Goal: Information Seeking & Learning: Learn about a topic

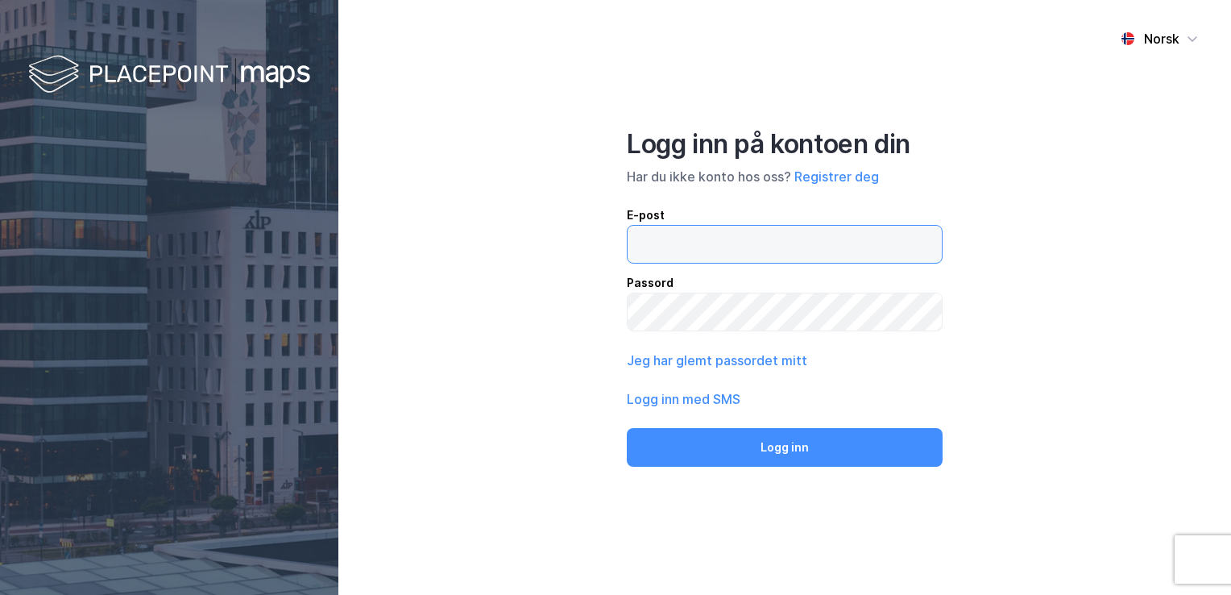
click at [693, 247] on input "email" at bounding box center [785, 244] width 314 height 37
type input "[EMAIL_ADDRESS][DOMAIN_NAME]"
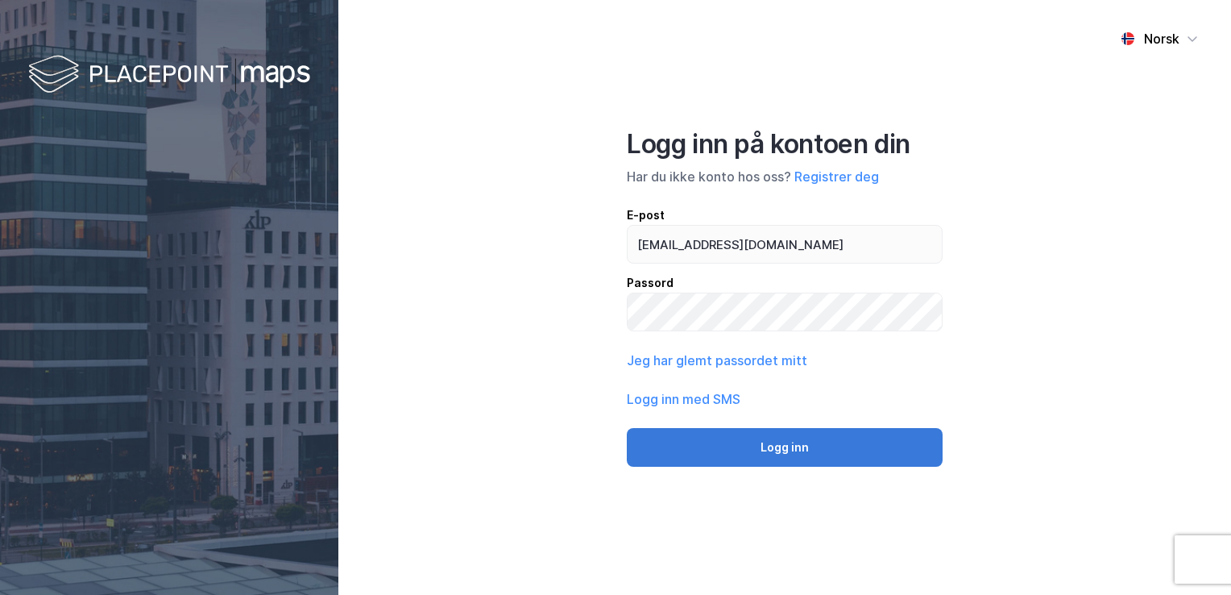
click at [822, 456] on button "Logg inn" at bounding box center [785, 447] width 316 height 39
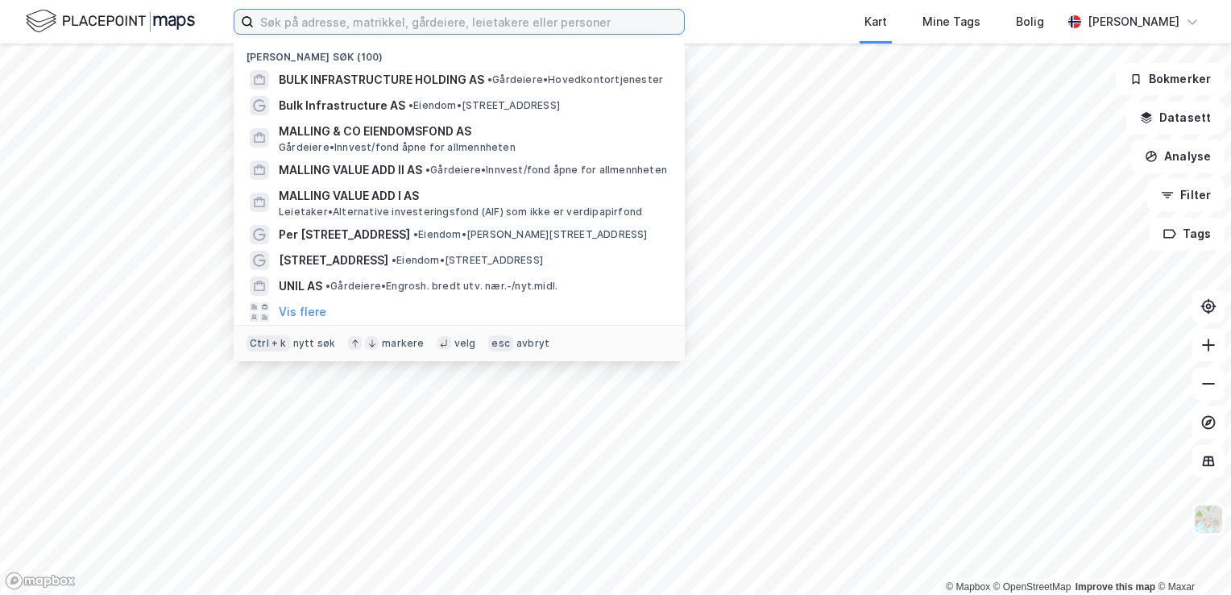
click at [545, 27] on input at bounding box center [469, 22] width 430 height 24
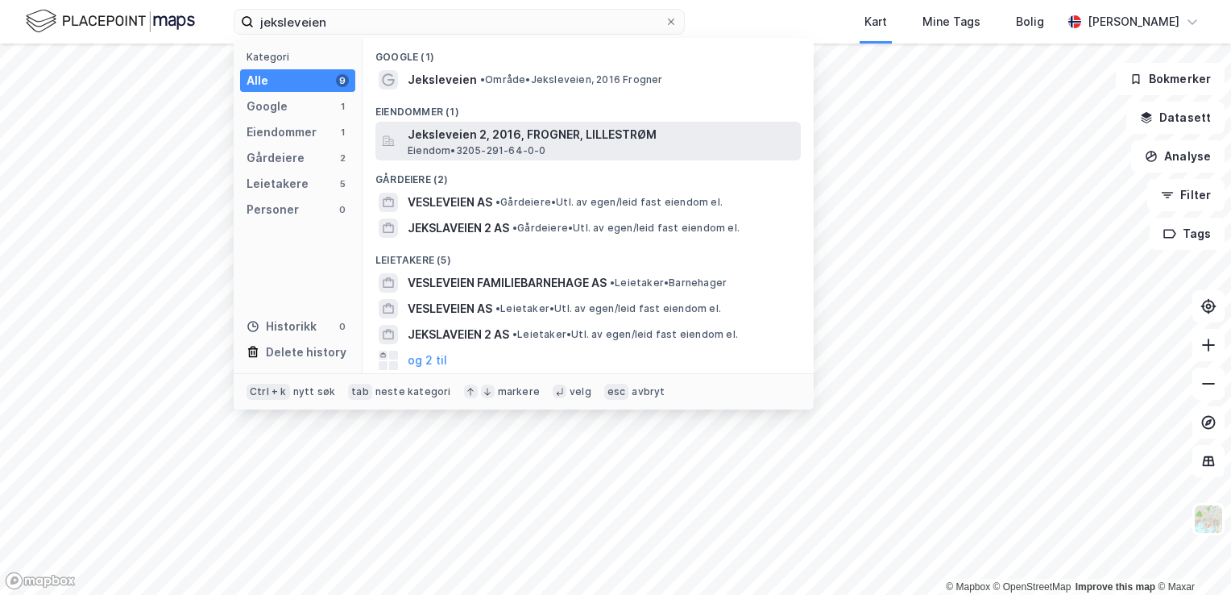
click at [501, 135] on span "Jeksleveien 2, 2016, FROGNER, LILLESTRØM" at bounding box center [601, 134] width 387 height 19
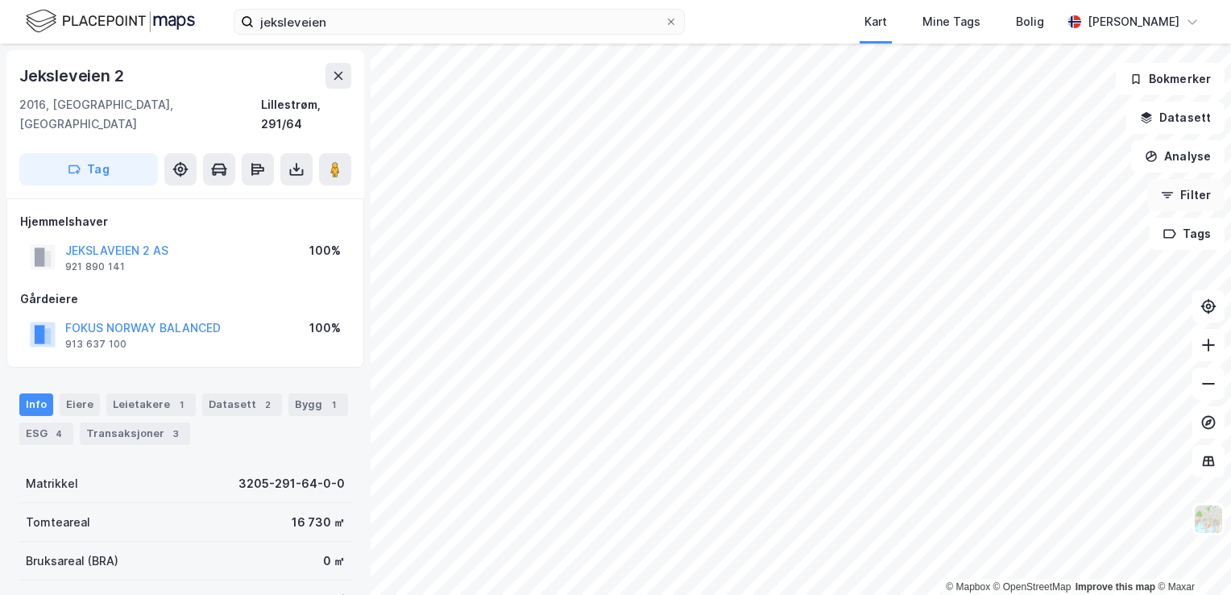
click at [1205, 195] on button "Filter" at bounding box center [1186, 195] width 77 height 32
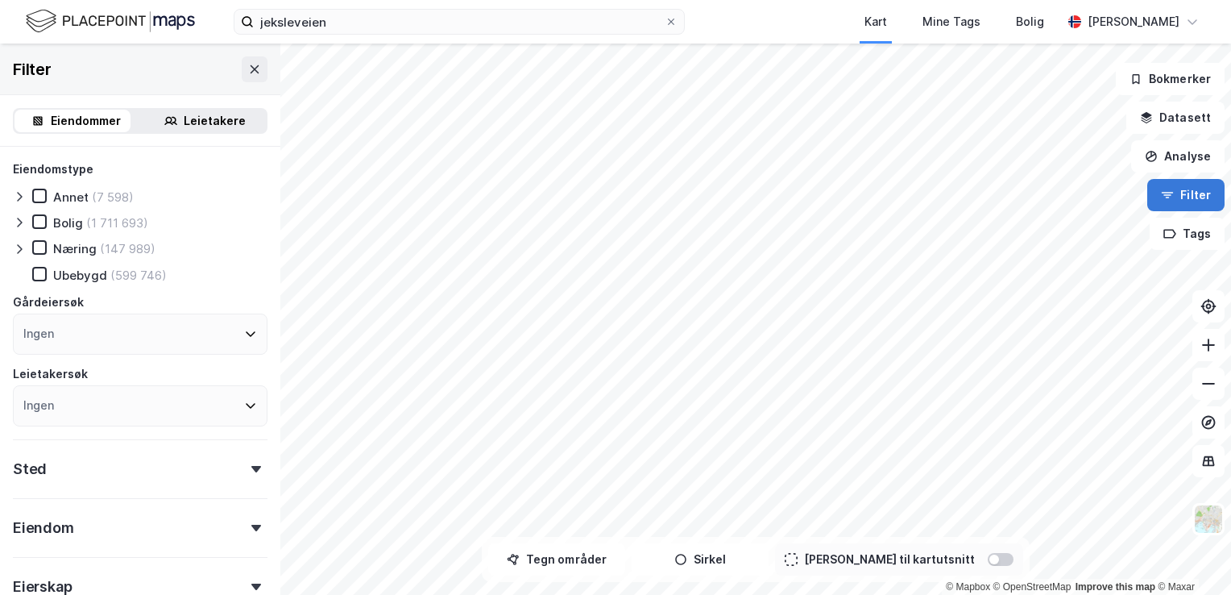
click at [1197, 195] on button "Filter" at bounding box center [1186, 195] width 77 height 32
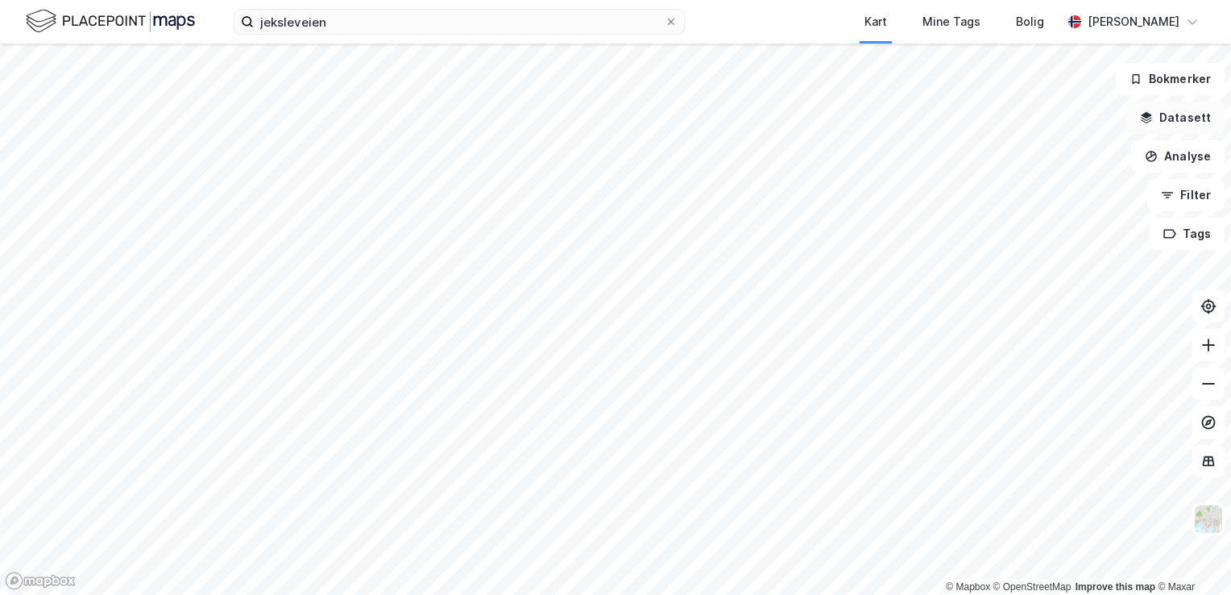
click at [1202, 111] on button "Datasett" at bounding box center [1176, 118] width 98 height 32
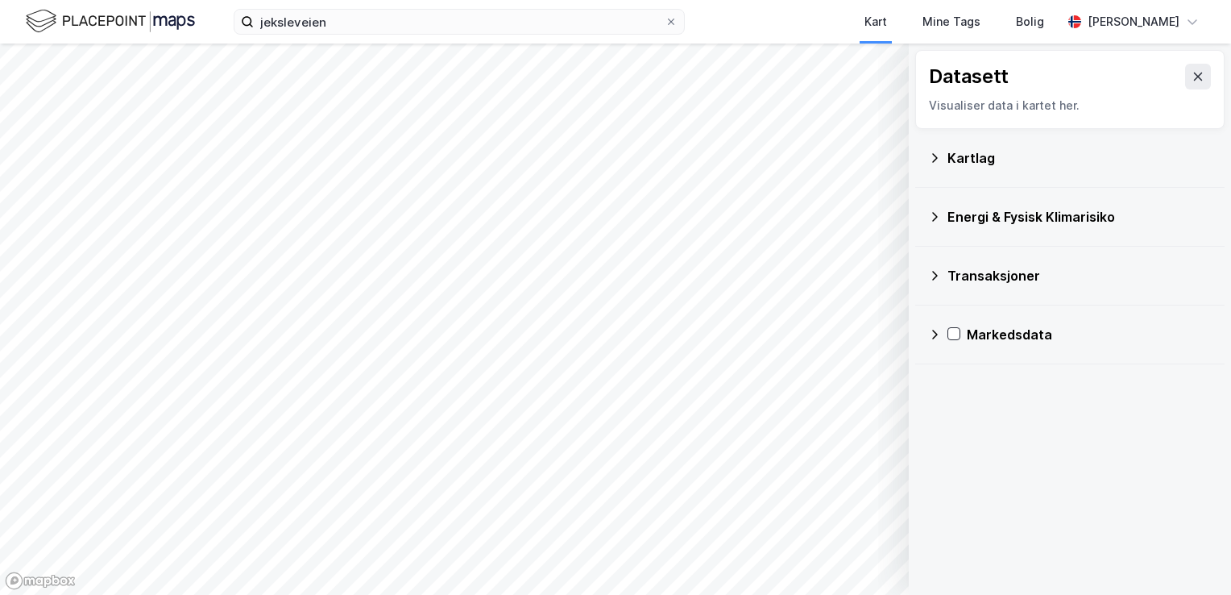
click at [930, 160] on icon at bounding box center [934, 158] width 13 height 13
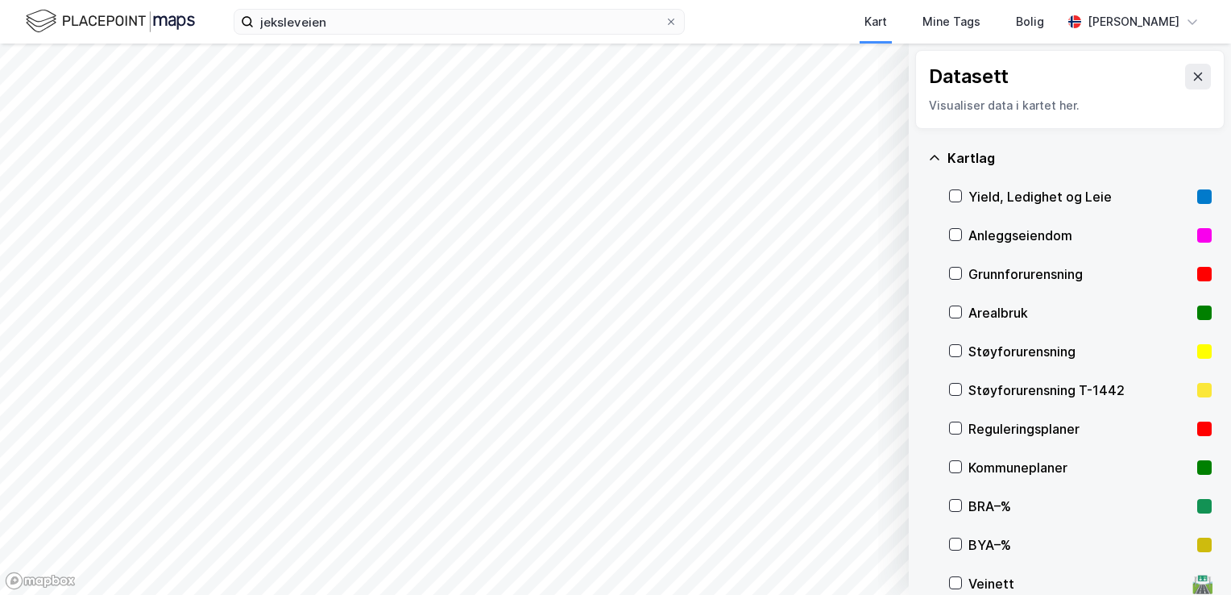
scroll to position [81, 0]
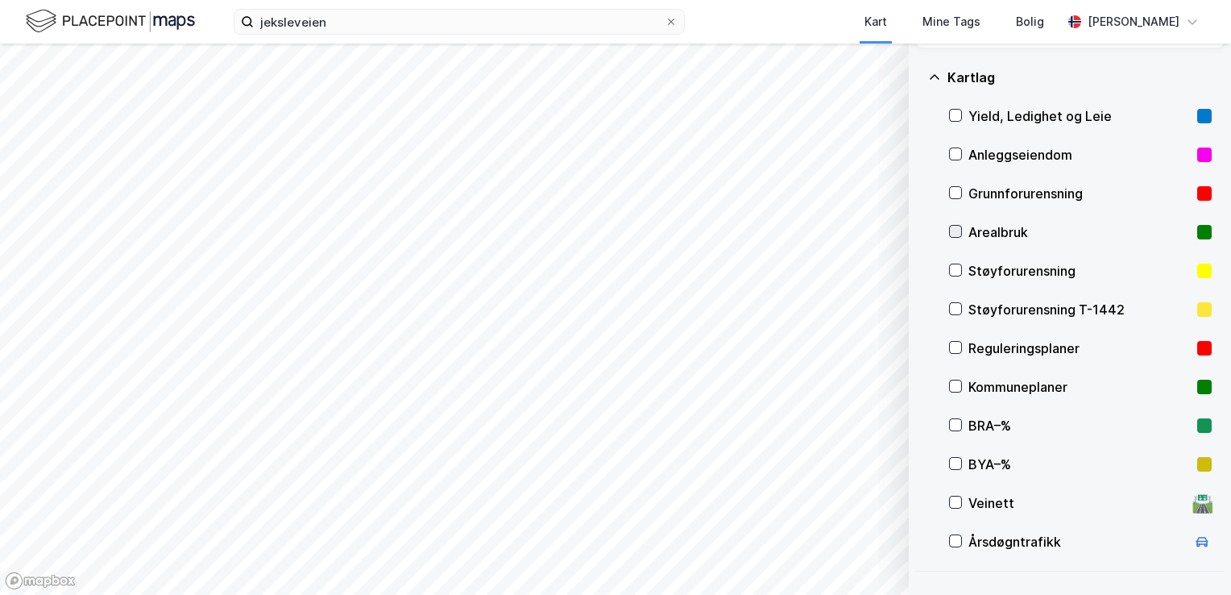
click at [953, 226] on icon at bounding box center [955, 231] width 11 height 11
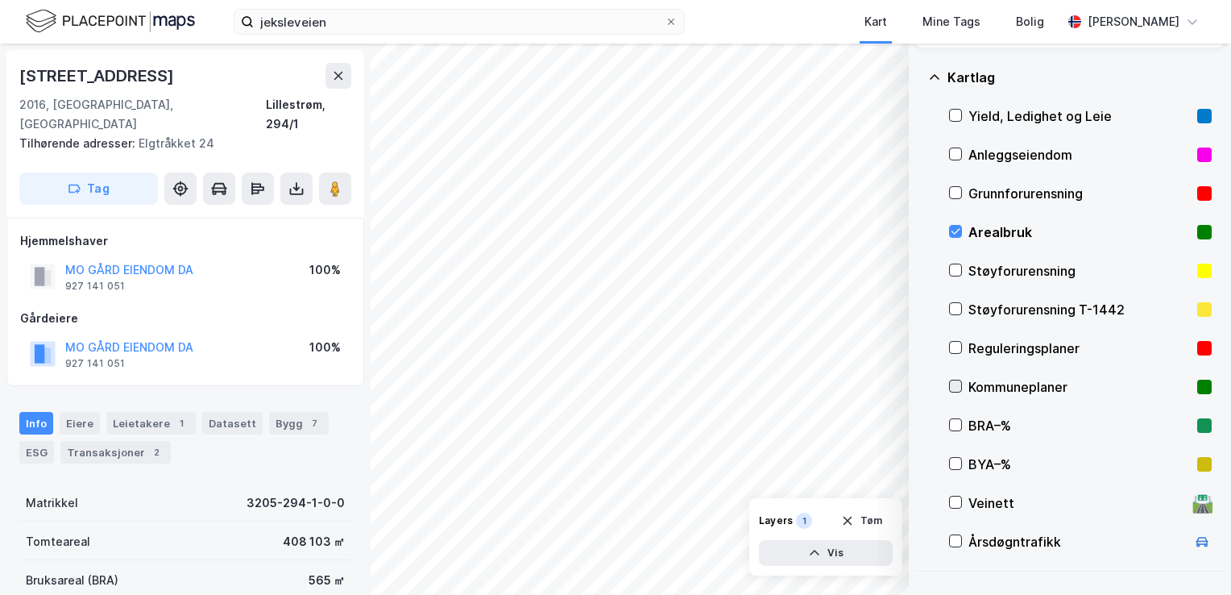
click at [950, 384] on icon at bounding box center [955, 385] width 11 height 11
click at [950, 232] on icon at bounding box center [955, 231] width 11 height 11
click at [961, 385] on div at bounding box center [955, 386] width 13 height 13
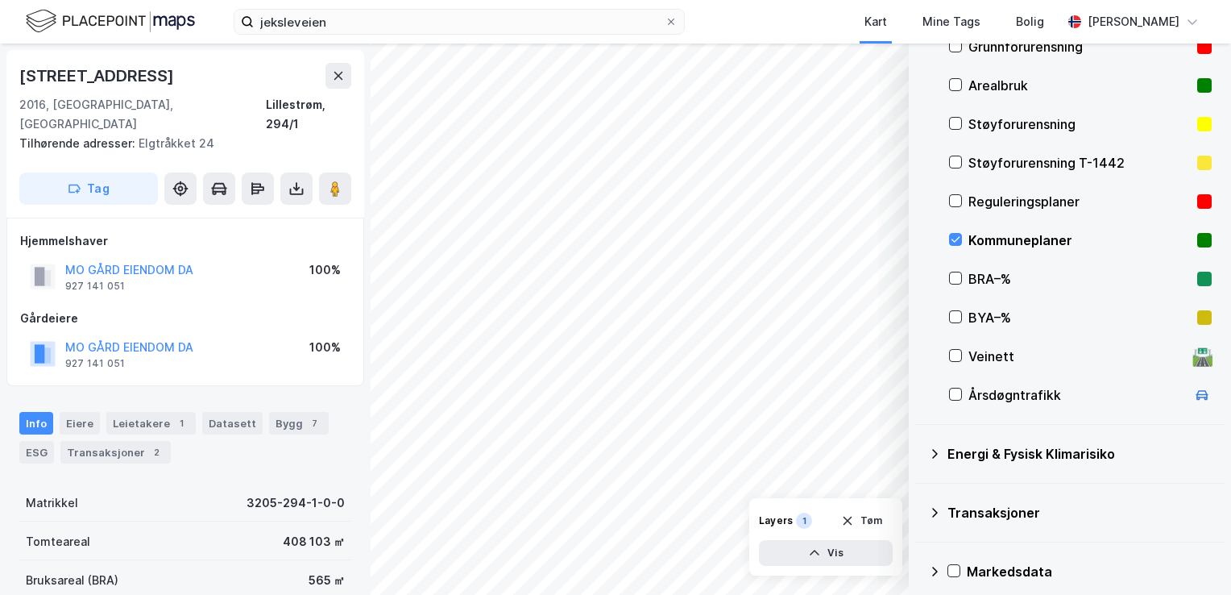
scroll to position [239, 0]
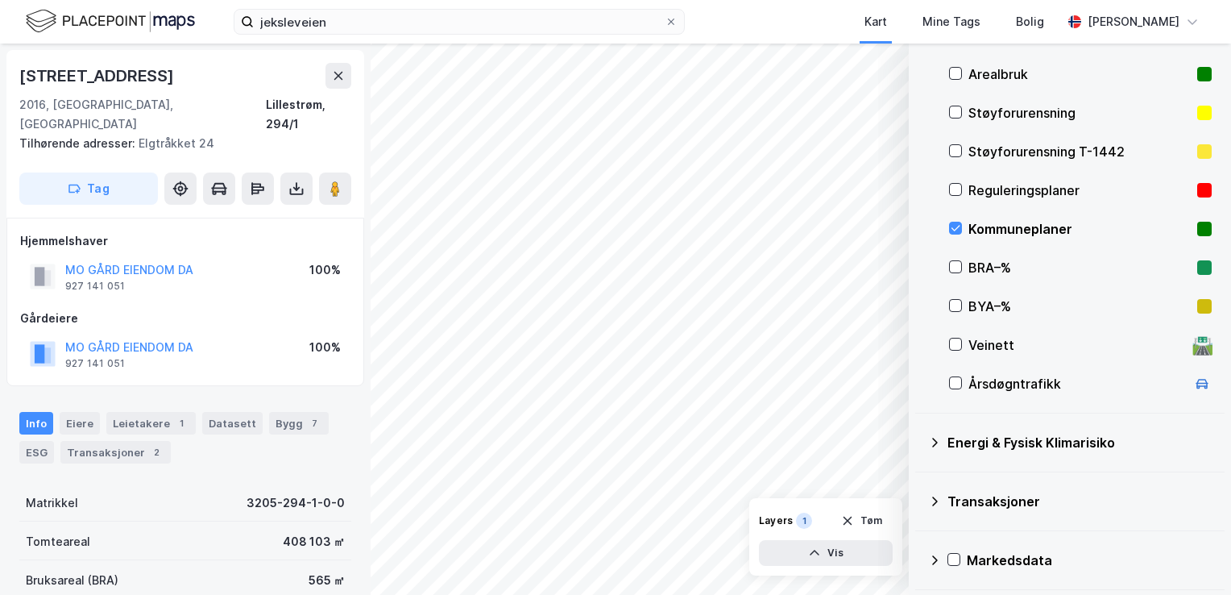
click at [933, 447] on div "Energi & Fysisk Klimarisiko" at bounding box center [1070, 442] width 284 height 39
click at [958, 224] on icon at bounding box center [955, 227] width 11 height 11
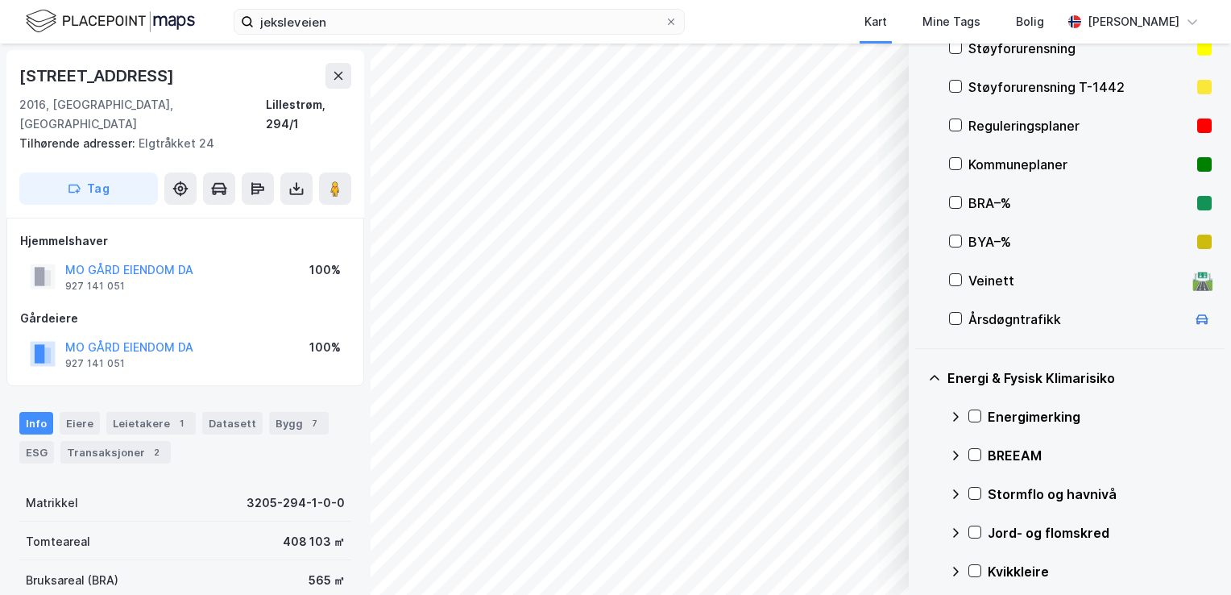
scroll to position [400, 0]
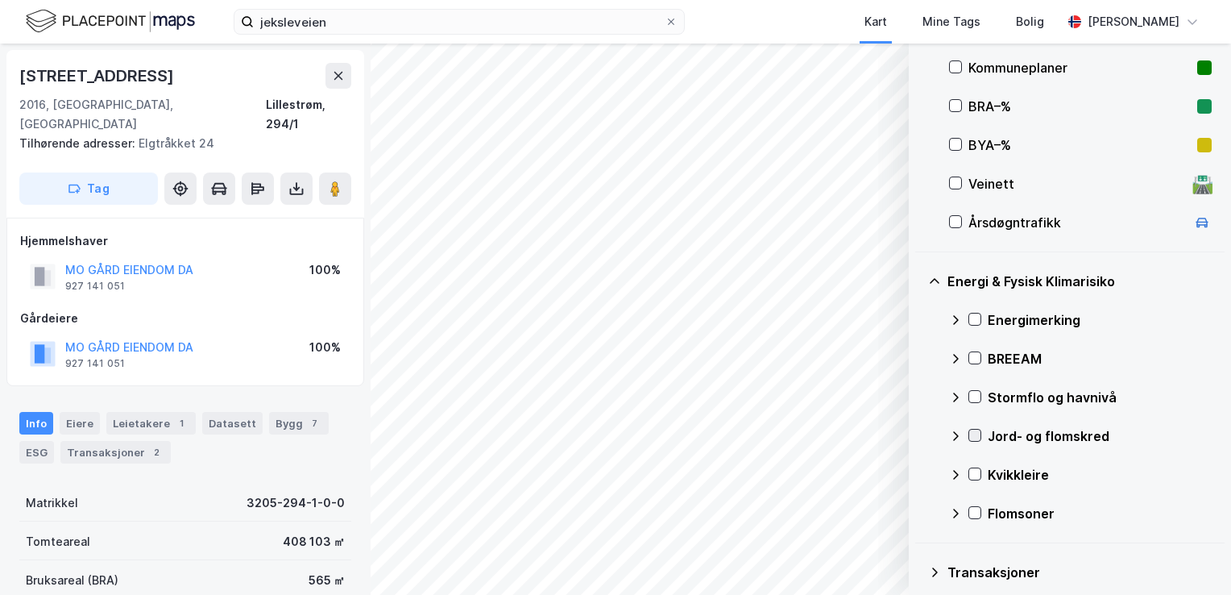
click at [970, 434] on icon at bounding box center [975, 435] width 11 height 11
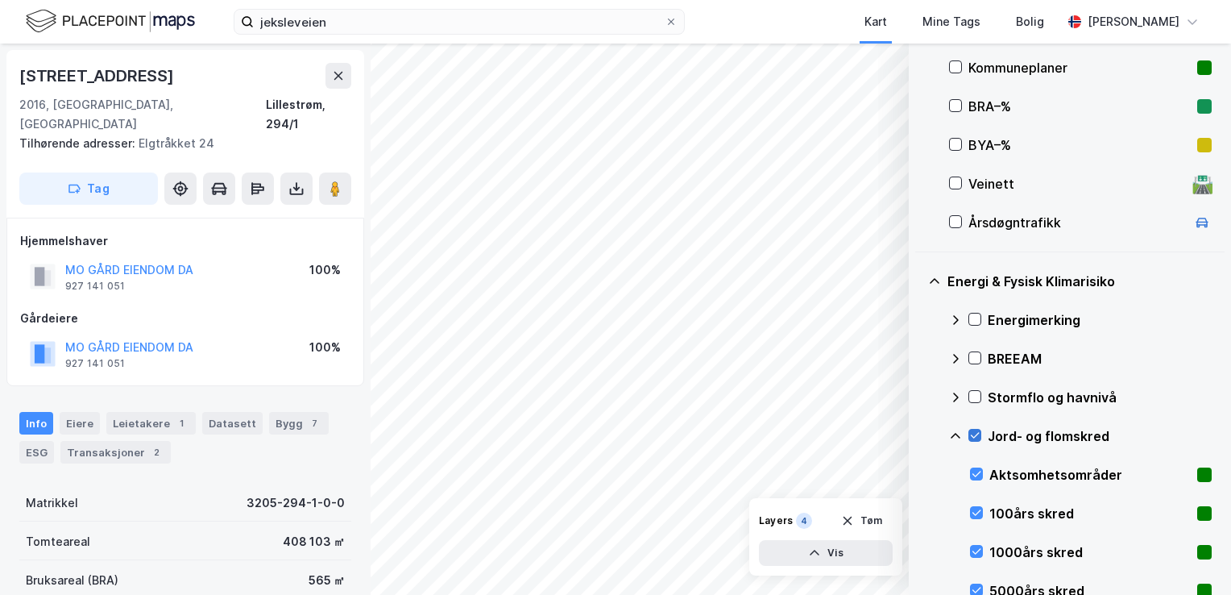
click at [974, 434] on icon at bounding box center [975, 435] width 11 height 11
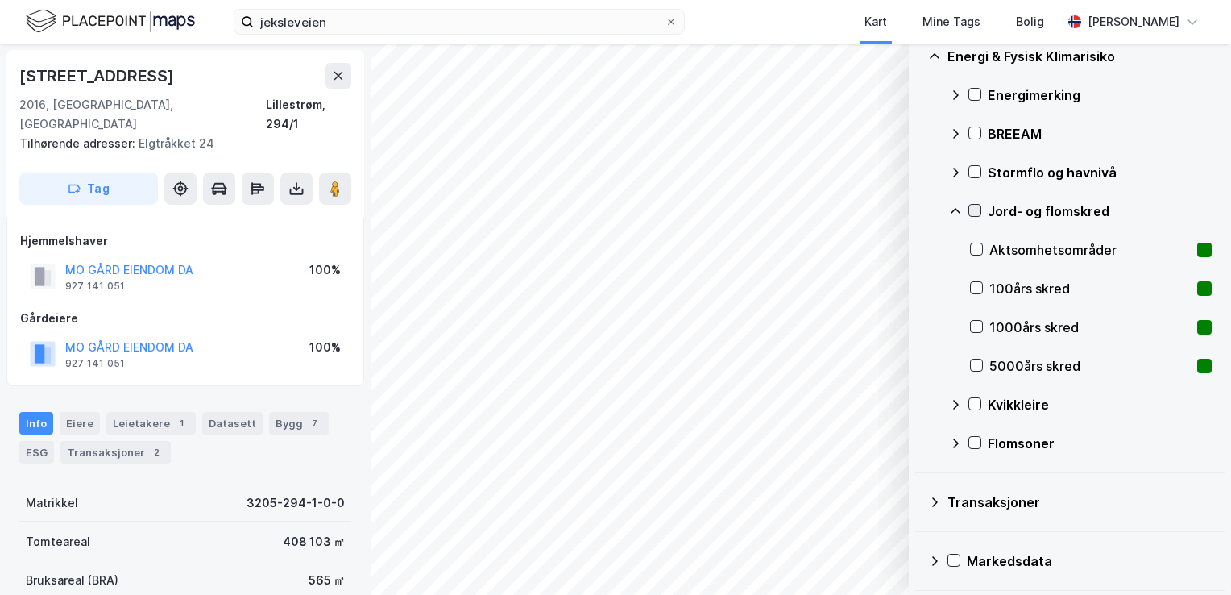
scroll to position [625, 0]
click at [957, 401] on icon at bounding box center [955, 403] width 13 height 13
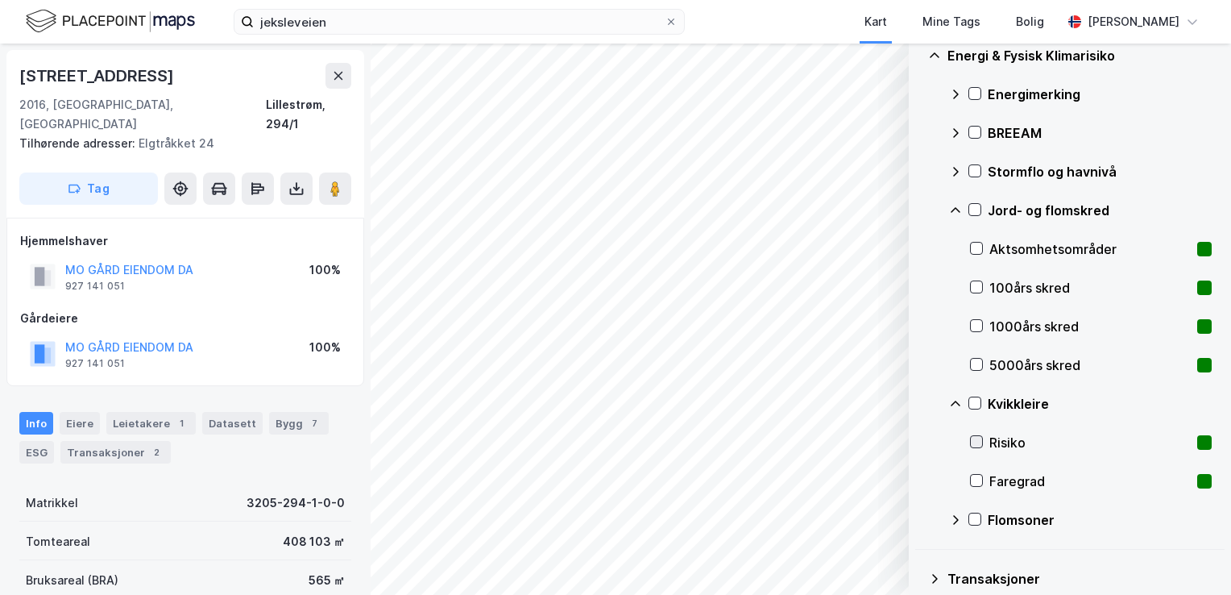
click at [981, 436] on icon at bounding box center [976, 441] width 11 height 11
click at [986, 443] on div "Risiko" at bounding box center [1091, 442] width 242 height 39
click at [973, 475] on icon at bounding box center [976, 480] width 11 height 11
click at [982, 403] on div "Kvikkleire" at bounding box center [1080, 403] width 263 height 39
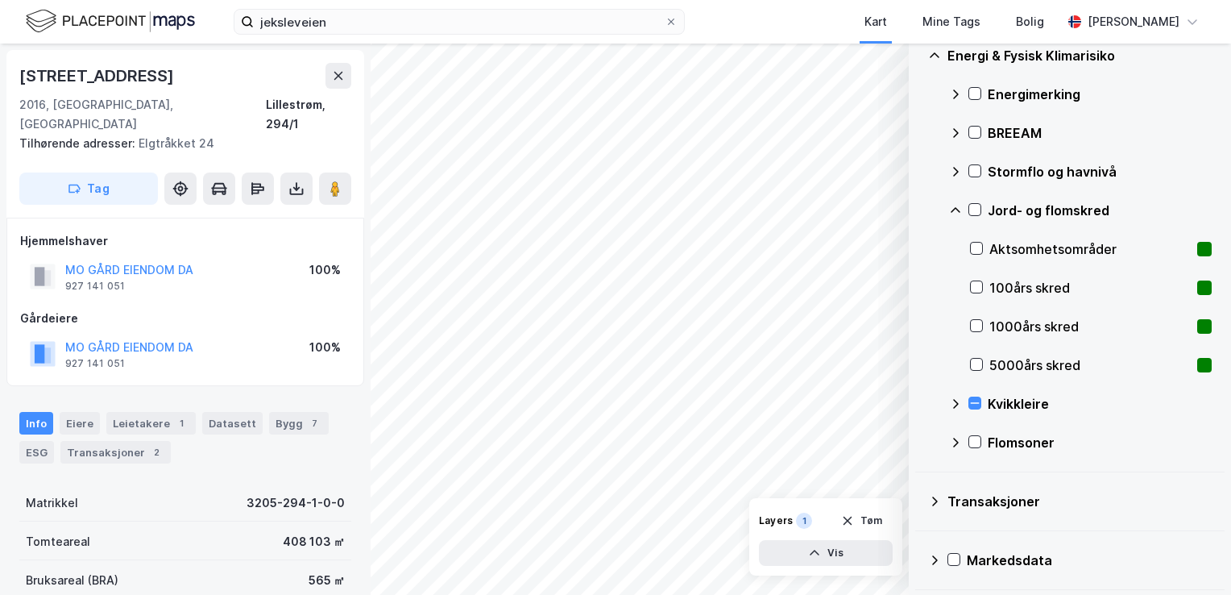
click at [982, 403] on div "Kvikkleire" at bounding box center [1080, 403] width 263 height 39
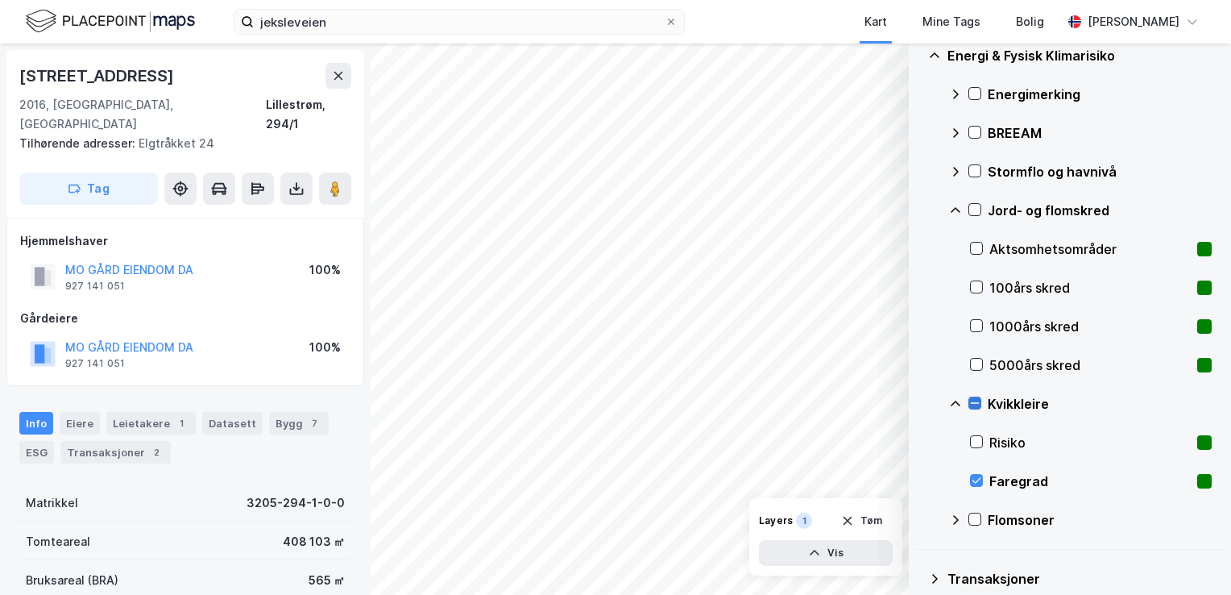
click at [977, 404] on icon at bounding box center [975, 402] width 11 height 11
click at [970, 483] on div "Energimerking BREEAM Stormflo og havnivå Jord- og flomskred Aktsomhetsområder 1…" at bounding box center [1080, 307] width 263 height 464
click at [978, 398] on icon at bounding box center [975, 402] width 11 height 11
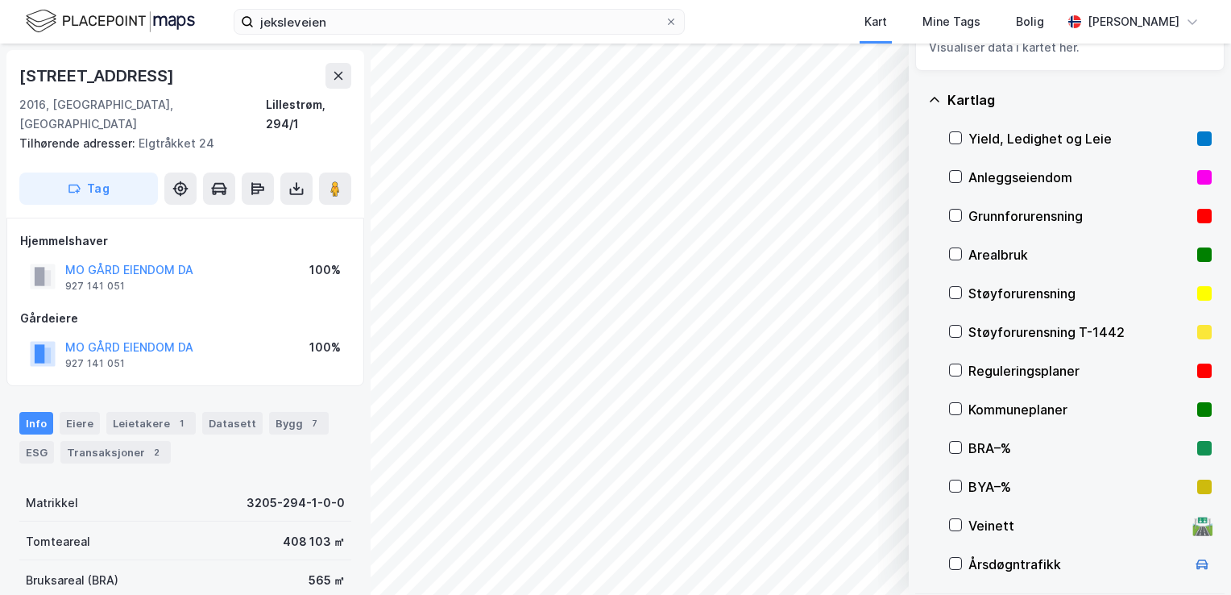
scroll to position [0, 0]
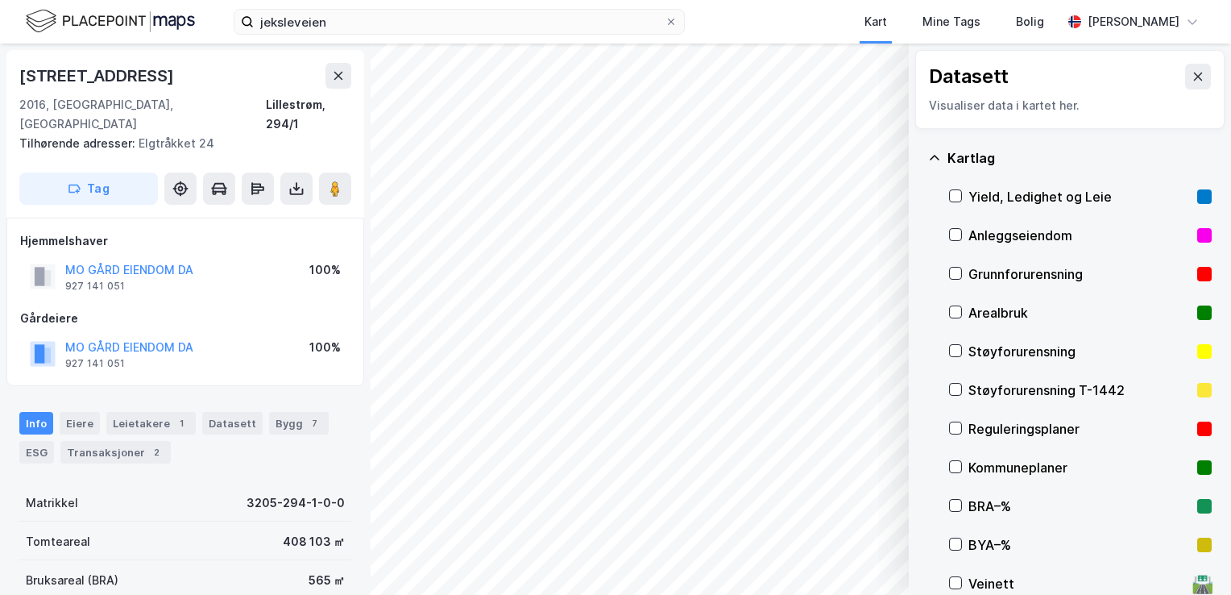
click at [957, 473] on div at bounding box center [955, 467] width 13 height 14
click at [961, 471] on icon at bounding box center [955, 466] width 11 height 11
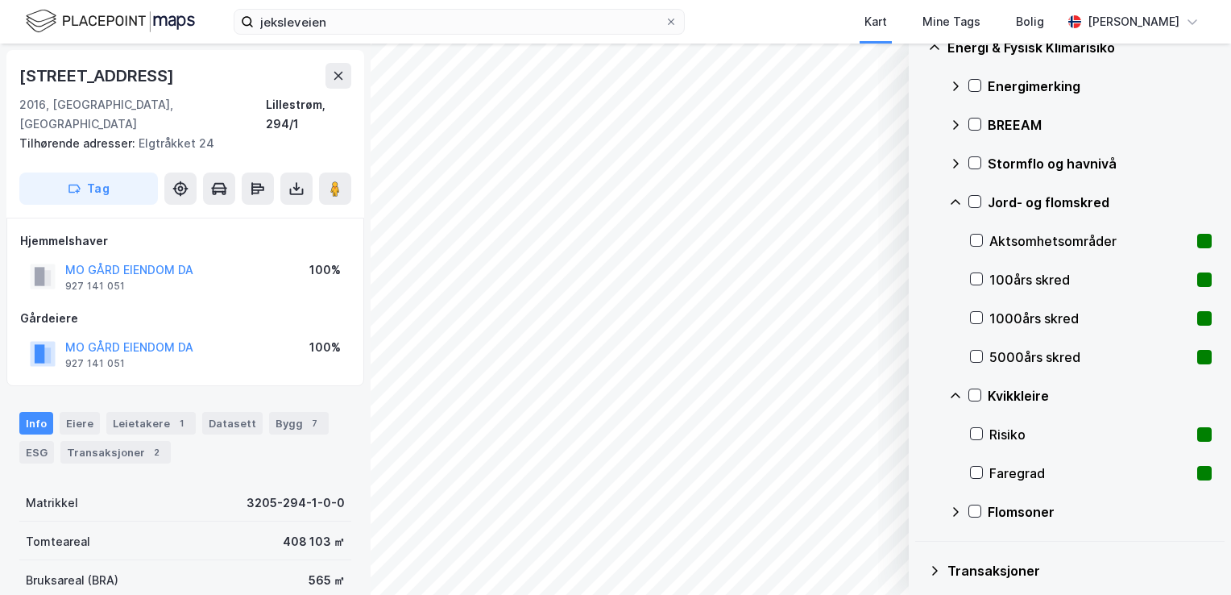
scroll to position [542, 0]
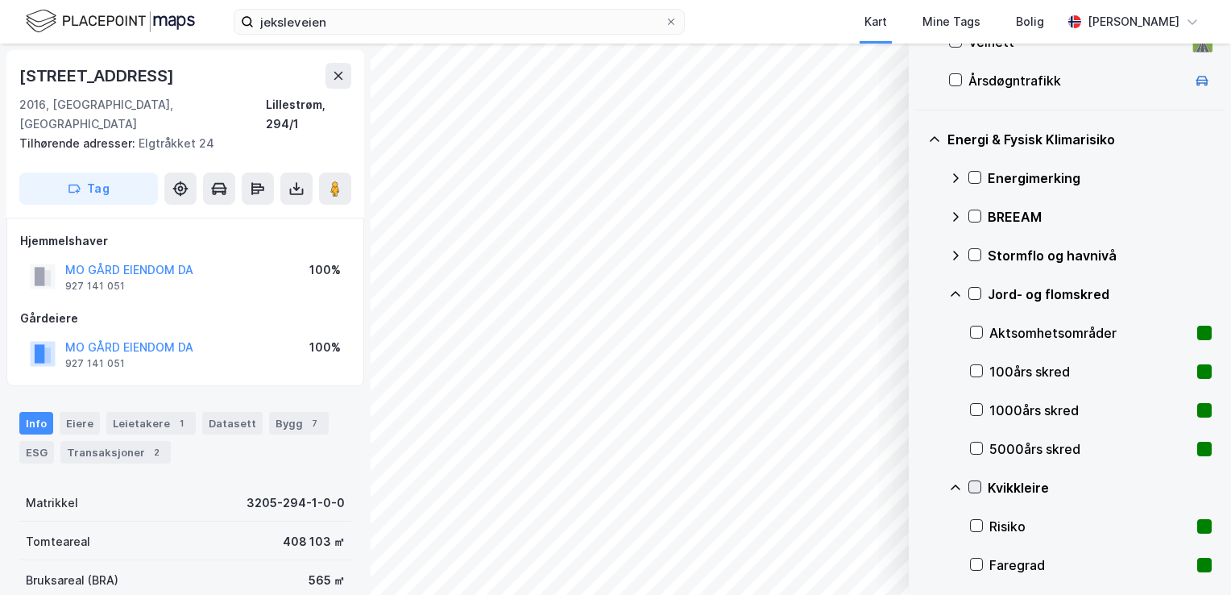
click at [976, 487] on icon at bounding box center [975, 487] width 9 height 6
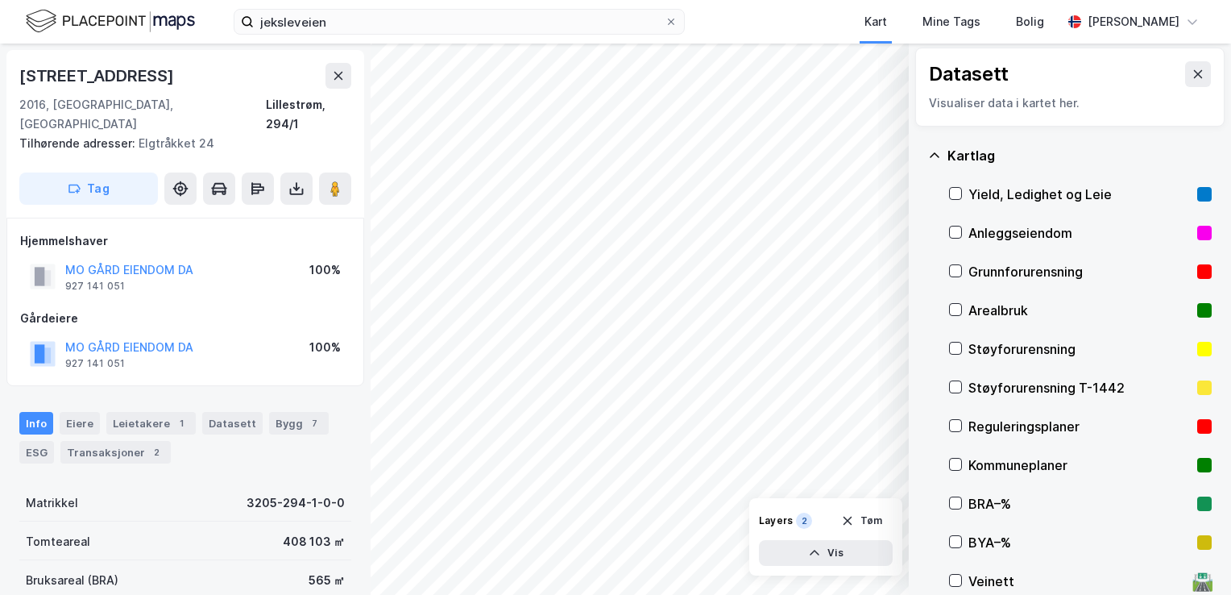
scroll to position [0, 0]
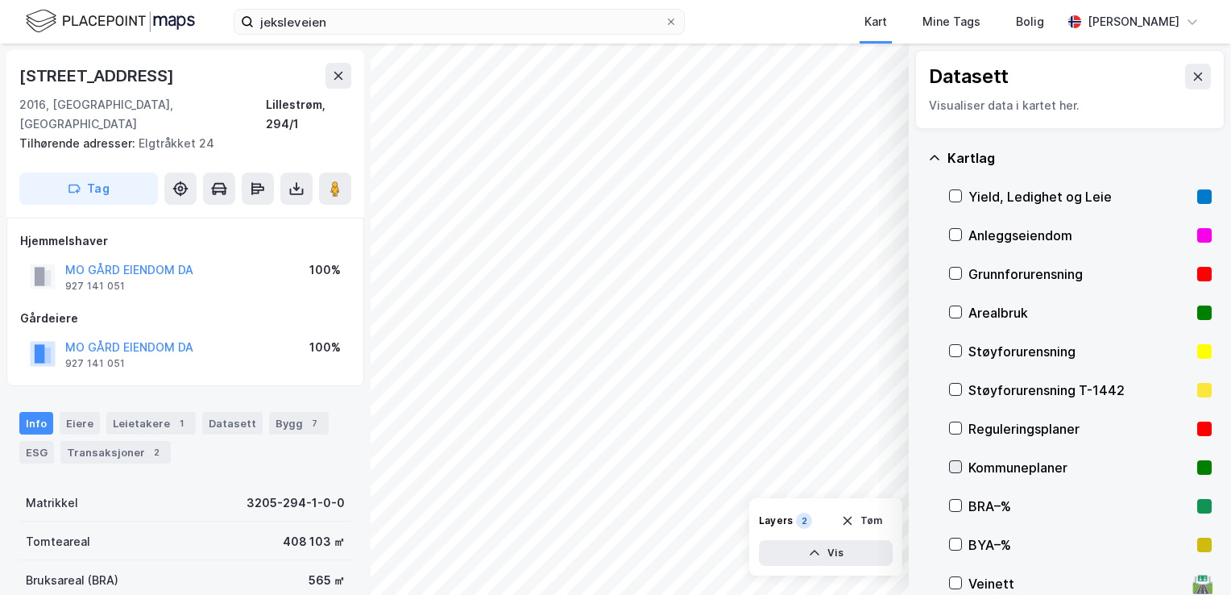
click at [957, 466] on icon at bounding box center [955, 466] width 11 height 11
click at [959, 465] on icon at bounding box center [955, 466] width 11 height 11
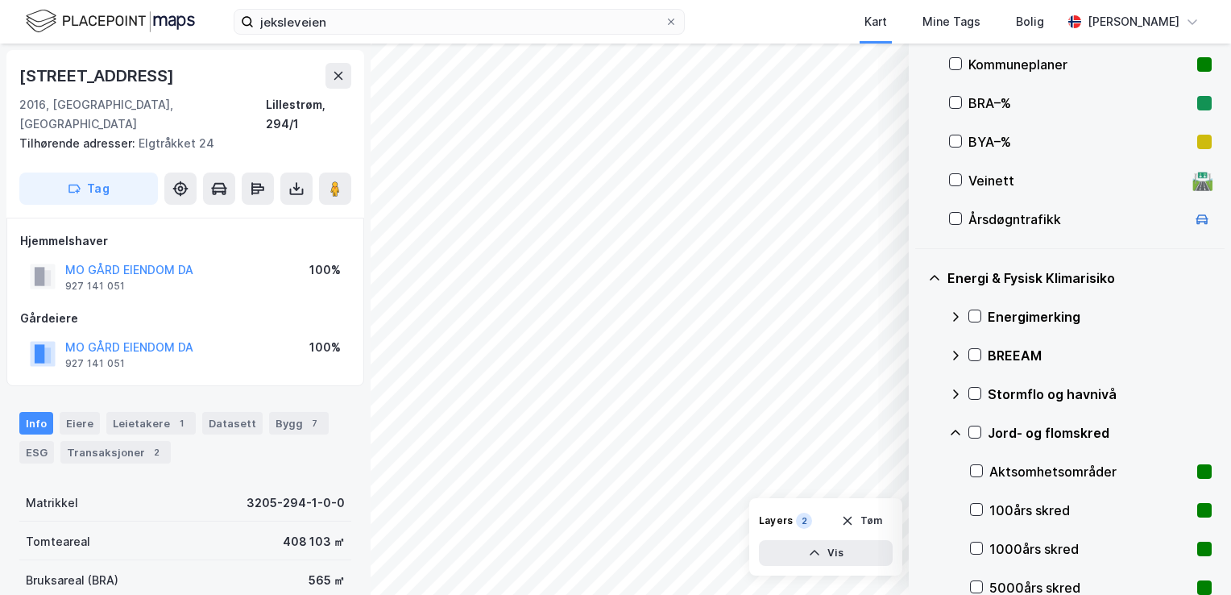
scroll to position [703, 0]
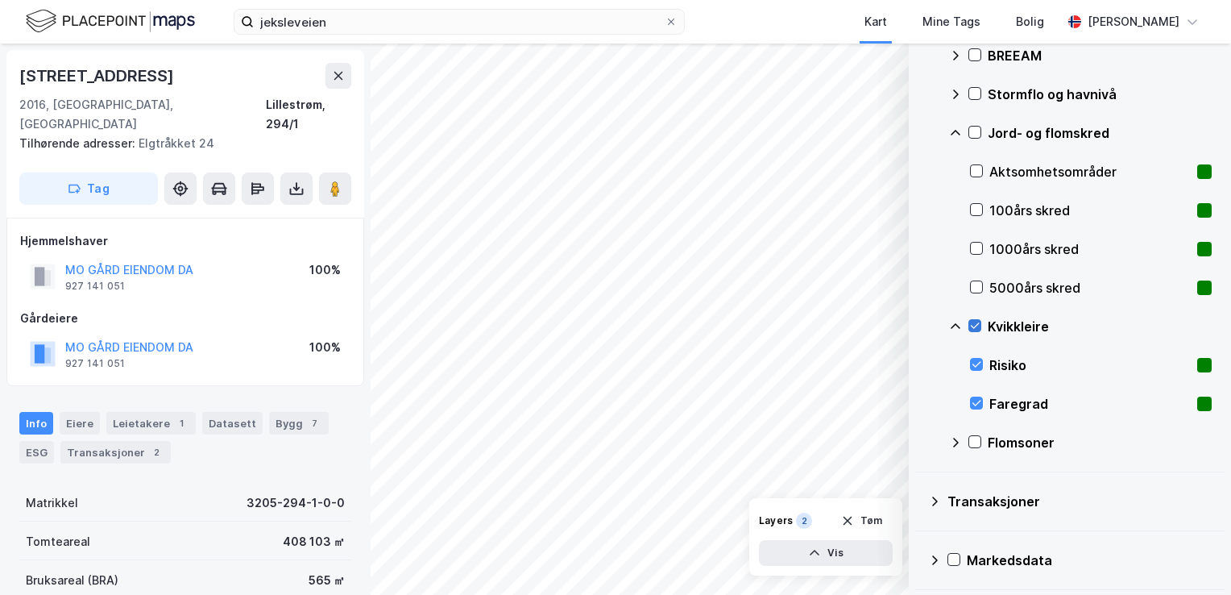
click at [978, 328] on icon at bounding box center [975, 325] width 11 height 11
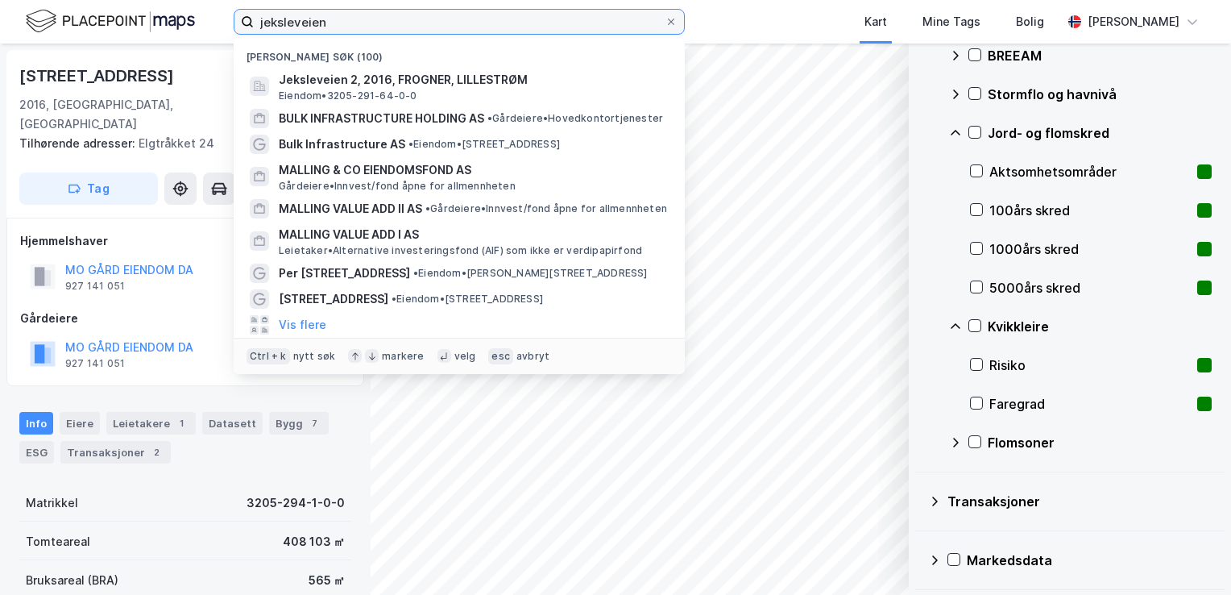
click at [273, 19] on input "jeksleveien" at bounding box center [459, 22] width 411 height 24
click at [274, 19] on input "jeksleveien" at bounding box center [459, 22] width 411 height 24
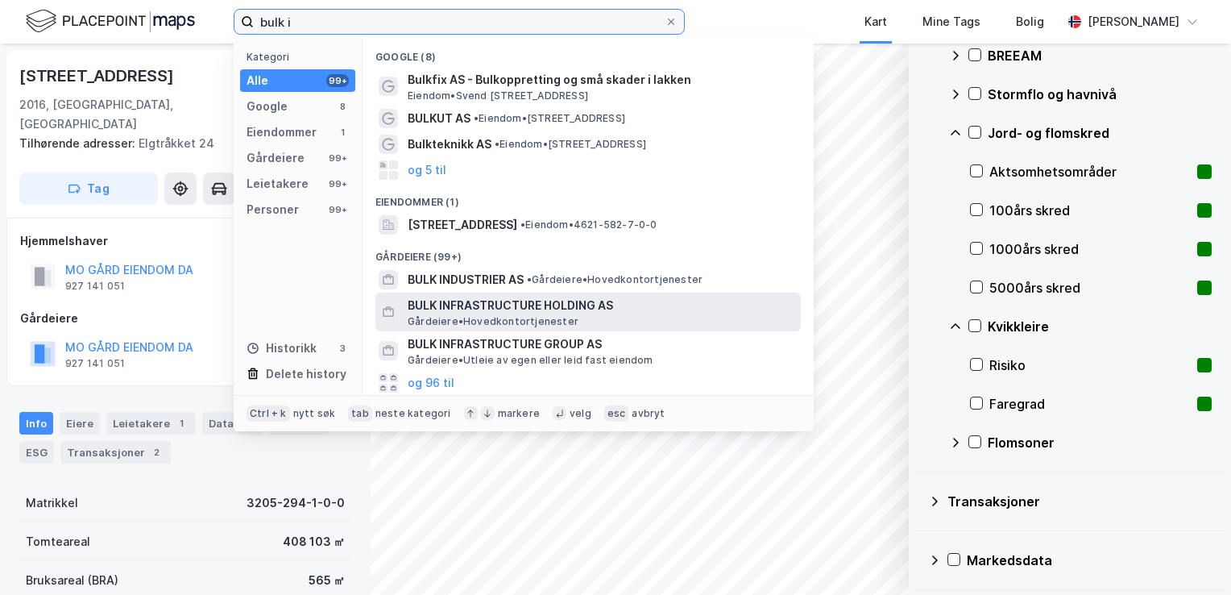
type input "bulk i"
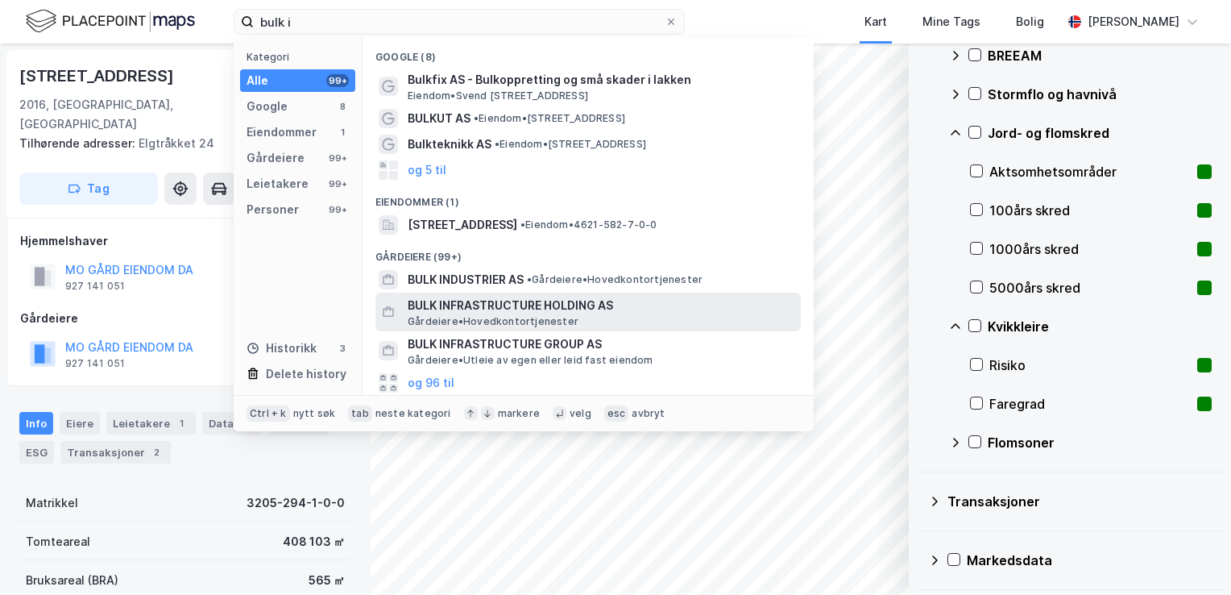
click at [477, 321] on span "Gårdeiere • Hovedkontortjenester" at bounding box center [493, 321] width 171 height 13
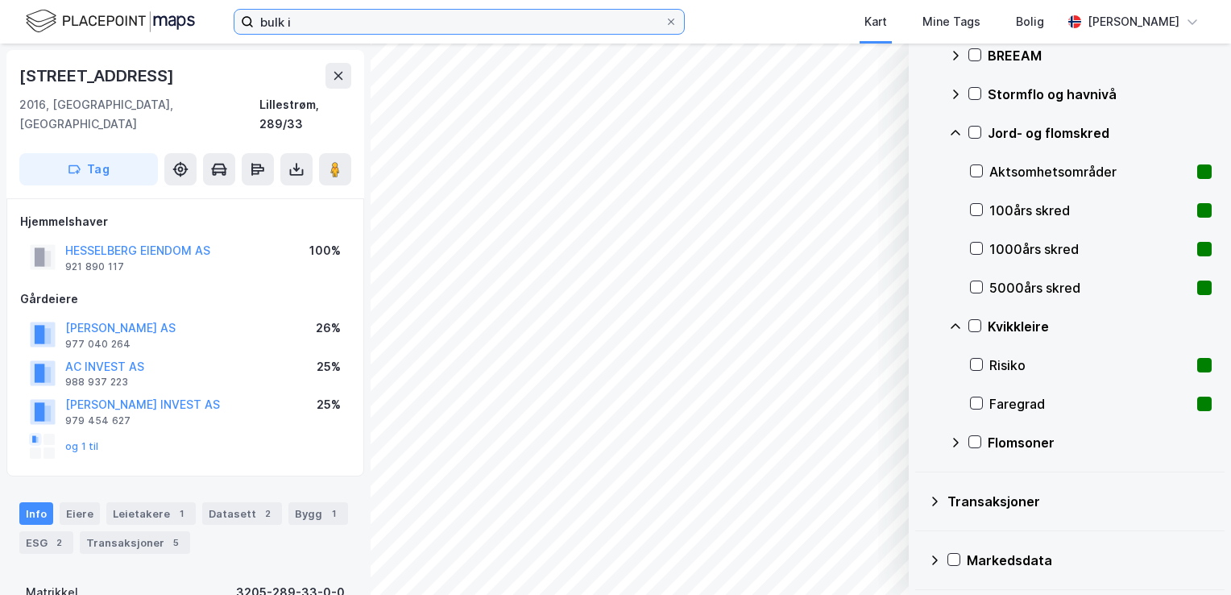
click at [409, 23] on input "bulk i" at bounding box center [459, 22] width 411 height 24
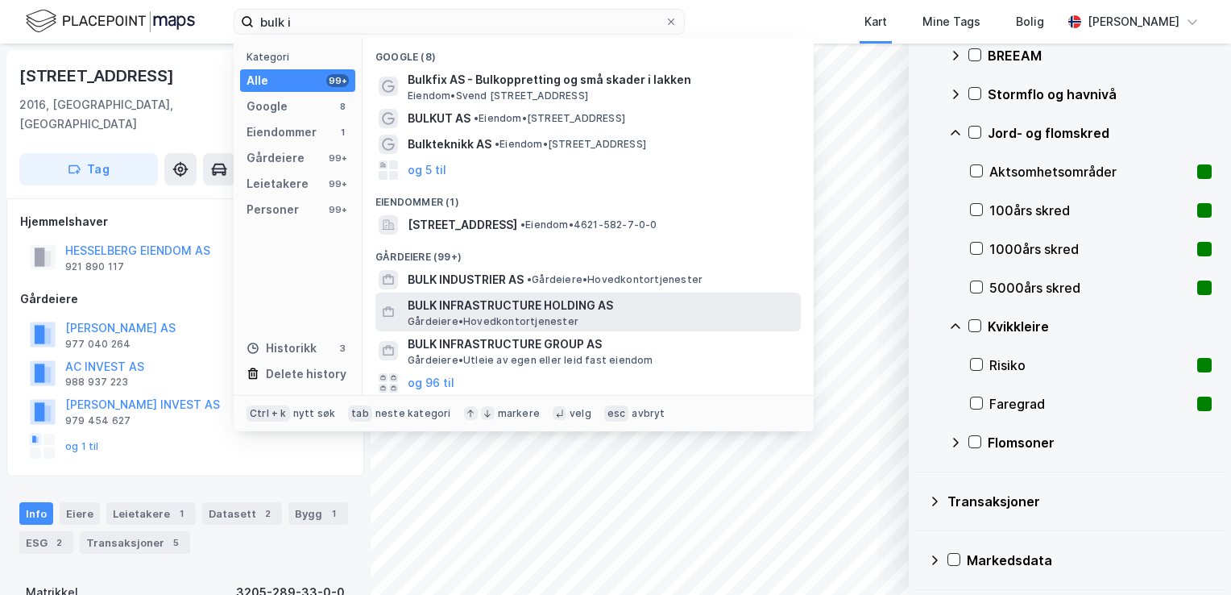
click at [466, 315] on span "Gårdeiere • Hovedkontortjenester" at bounding box center [493, 321] width 171 height 13
